Goal: Find specific page/section: Find specific page/section

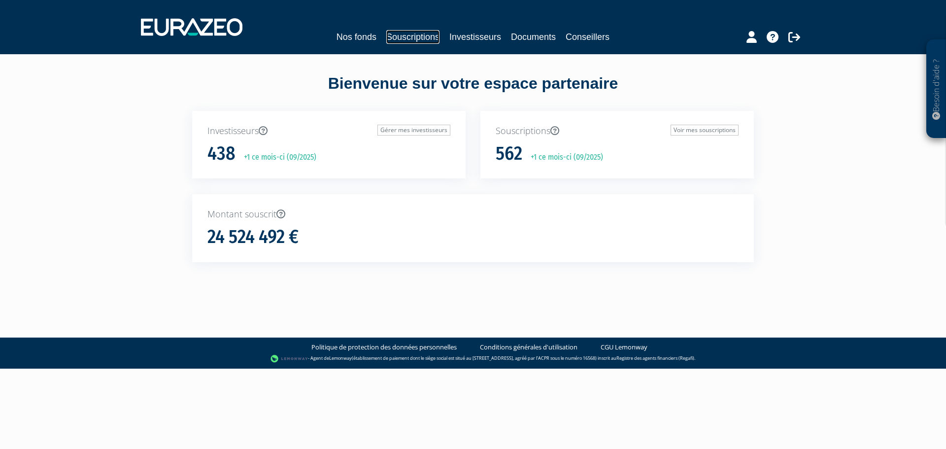
click at [415, 35] on link "Souscriptions" at bounding box center [412, 37] width 53 height 14
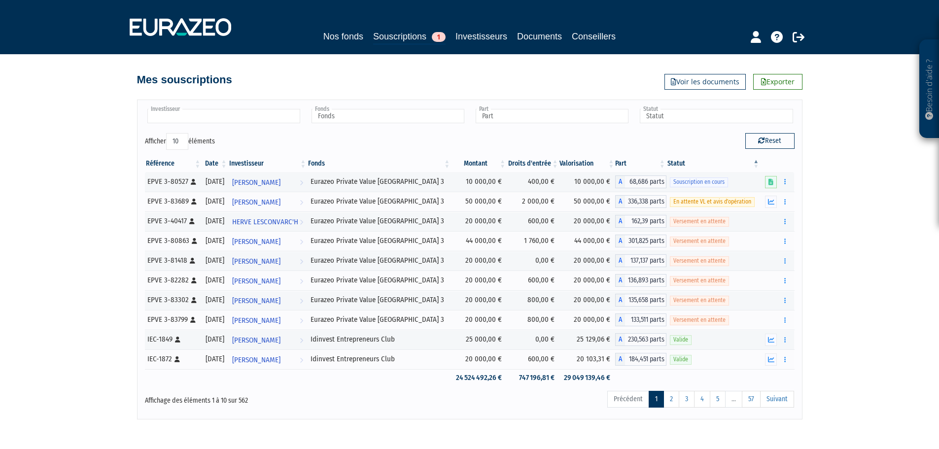
click at [236, 120] on input "text" at bounding box center [223, 116] width 153 height 14
type input "[PERSON_NAME]"
click at [191, 131] on em "[PERSON_NAME]" at bounding box center [212, 131] width 42 height 7
